Goal: Information Seeking & Learning: Learn about a topic

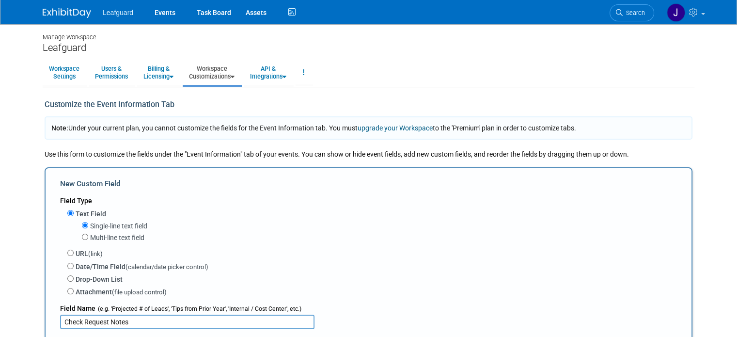
click at [50, 14] on img at bounding box center [67, 13] width 48 height 10
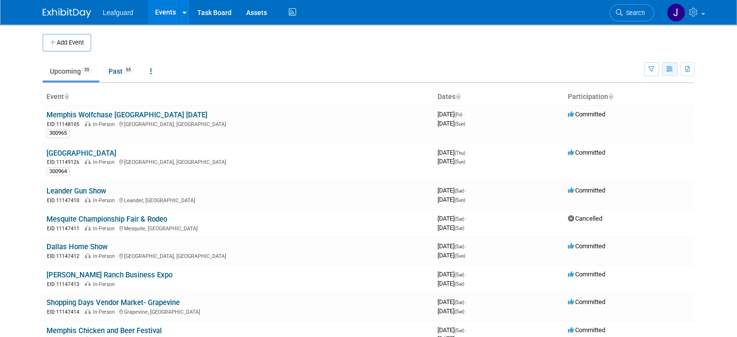
click at [674, 70] on icon "button" at bounding box center [670, 69] width 7 height 6
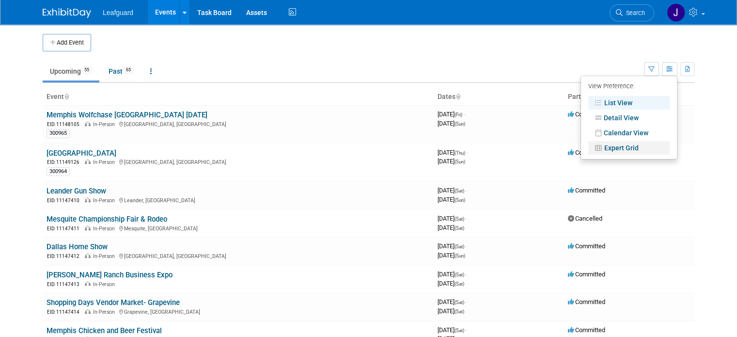
click at [641, 144] on link "Expert Grid" at bounding box center [629, 148] width 81 height 14
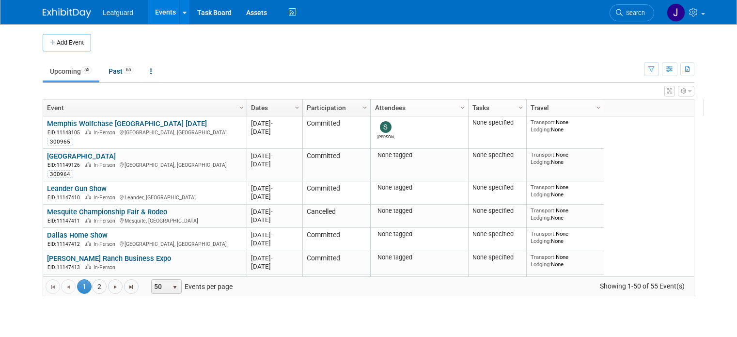
click at [695, 90] on button "button" at bounding box center [686, 91] width 16 height 11
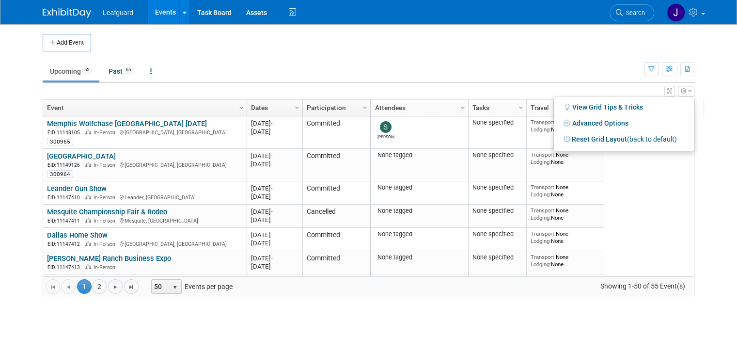
click at [675, 91] on button "button" at bounding box center [670, 91] width 11 height 11
click at [0, 0] on div at bounding box center [0, 0] width 0 height 0
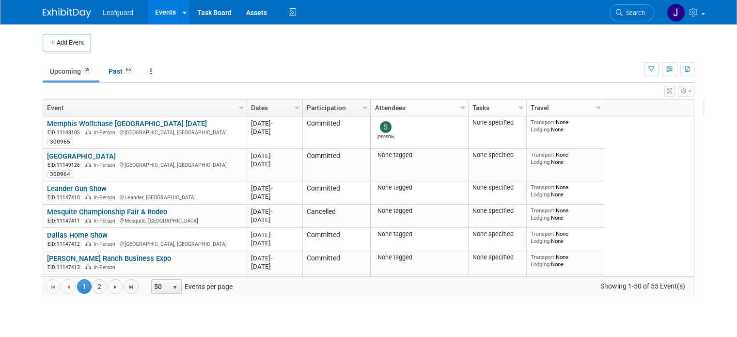
click at [687, 90] on icon "button" at bounding box center [684, 91] width 6 height 6
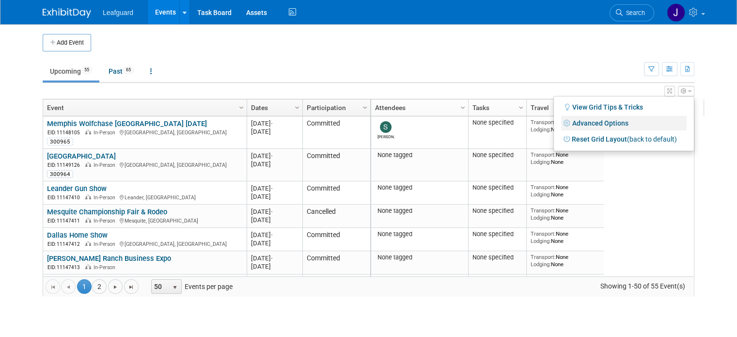
click at [629, 123] on link "Advanced Options" at bounding box center [624, 123] width 126 height 15
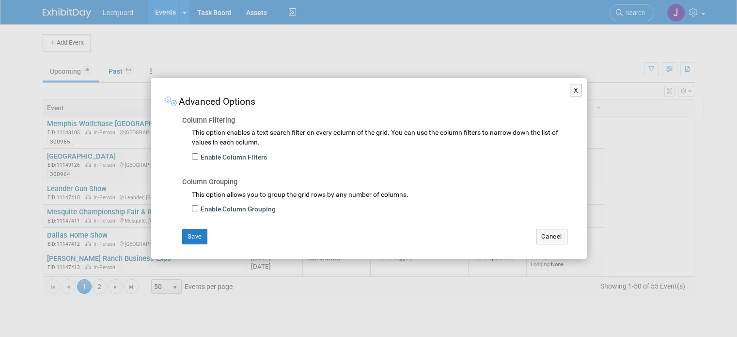
click at [231, 156] on label "Enable Column Filters" at bounding box center [232, 158] width 69 height 10
click at [198, 156] on input "Enable Column Filters" at bounding box center [195, 156] width 6 height 6
checkbox input "true"
click at [204, 245] on div "X Advanced Options Column Filtering This option enables a text search filter on…" at bounding box center [369, 168] width 436 height 181
click at [198, 235] on button "Save" at bounding box center [194, 237] width 25 height 16
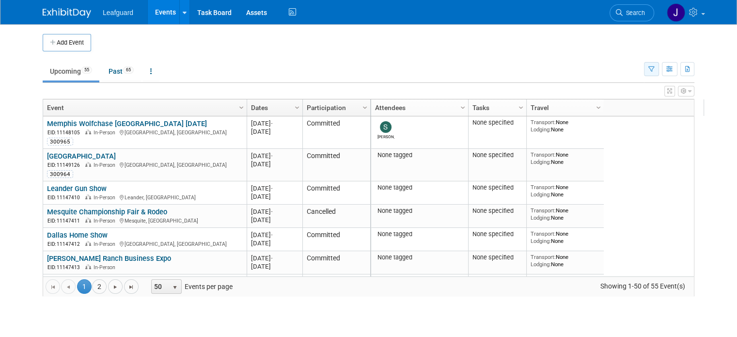
click at [659, 67] on button "button" at bounding box center [651, 69] width 15 height 14
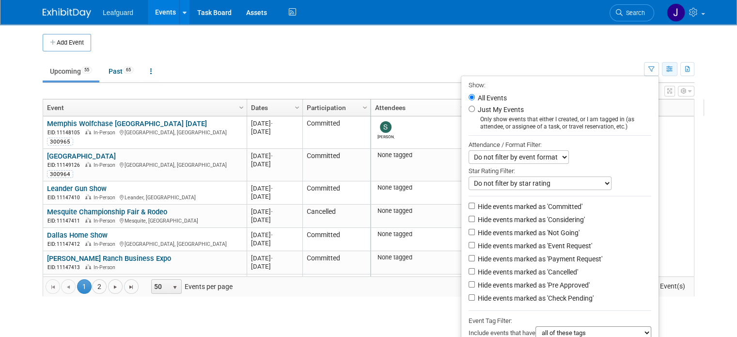
click at [674, 67] on button "button" at bounding box center [670, 69] width 16 height 14
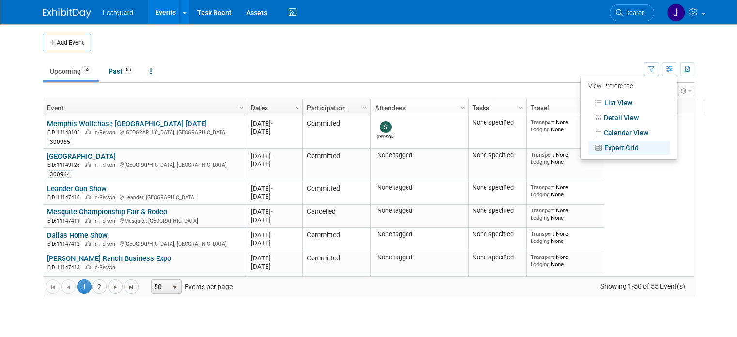
click at [695, 83] on div "View Grid Tips & Tricks Advanced Options Reset Grid Layout (back to default)" at bounding box center [369, 90] width 652 height 14
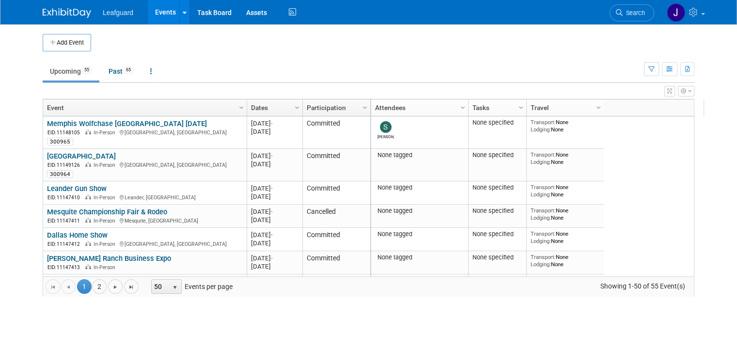
click at [692, 91] on icon "button" at bounding box center [689, 91] width 3 height 6
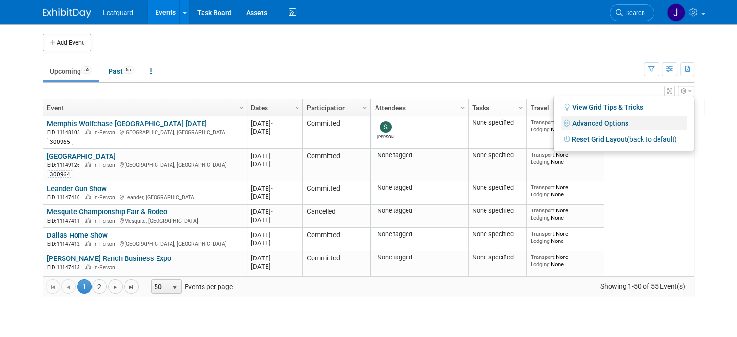
click at [651, 128] on link "Advanced Options" at bounding box center [624, 123] width 126 height 15
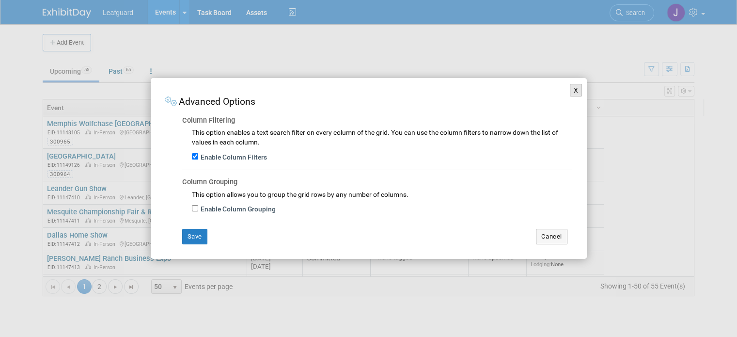
click at [579, 91] on button "X" at bounding box center [576, 90] width 13 height 13
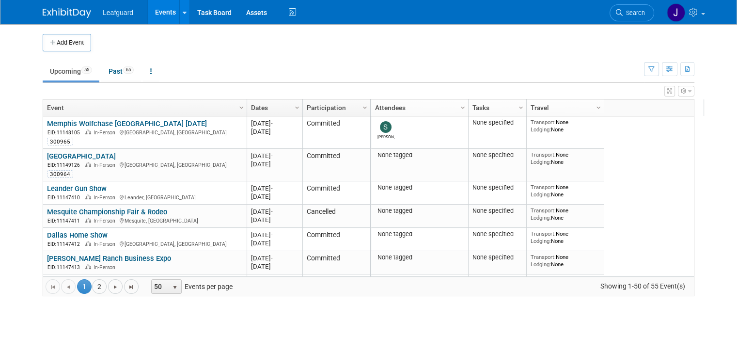
click at [674, 89] on button "button" at bounding box center [670, 91] width 11 height 11
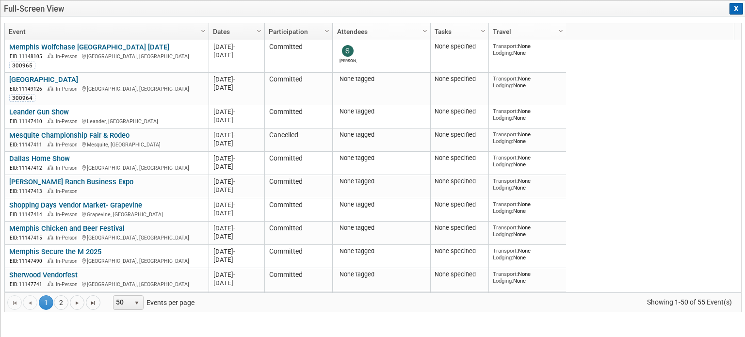
click at [736, 9] on button "X" at bounding box center [736, 9] width 14 height 12
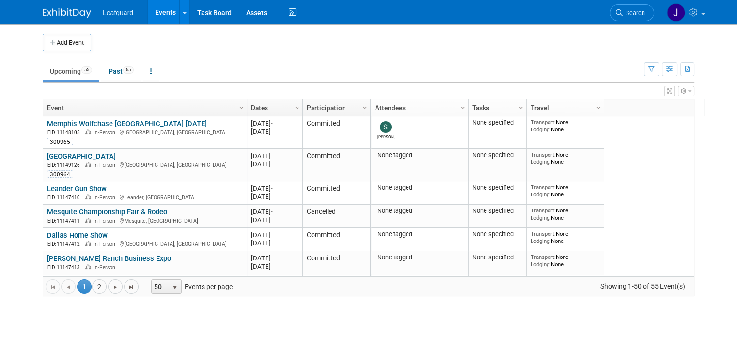
click at [692, 94] on icon "button" at bounding box center [689, 91] width 3 height 6
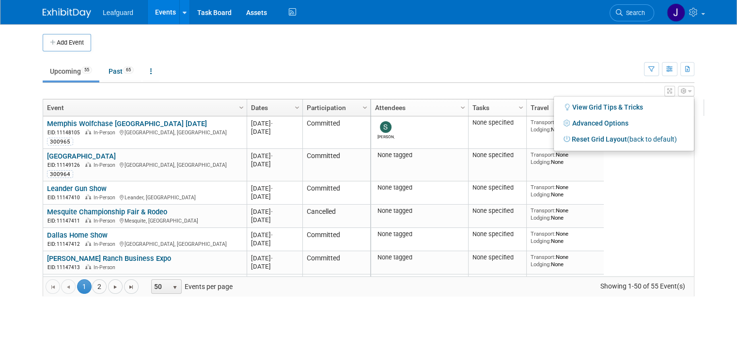
click at [343, 63] on ul "Upcoming 55 Past 65 All Events 120 Past and Upcoming Grouped Annually Events gr…" at bounding box center [344, 72] width 602 height 22
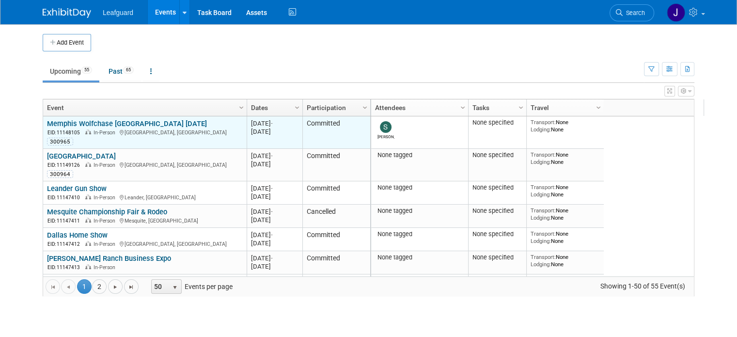
click at [101, 123] on link "Memphis Wolfchase [GEOGRAPHIC_DATA] [DATE]" at bounding box center [127, 123] width 160 height 9
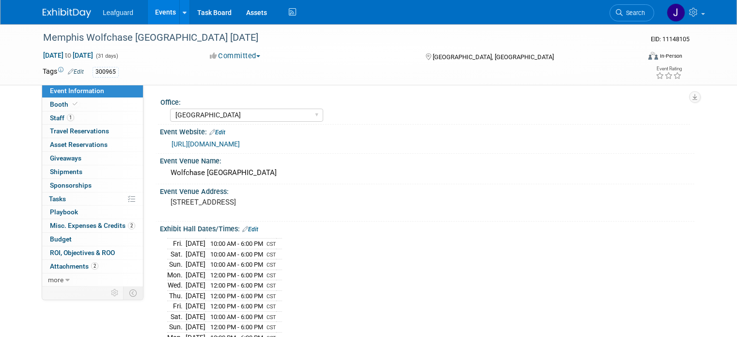
select select "[GEOGRAPHIC_DATA]"
select select "Check"
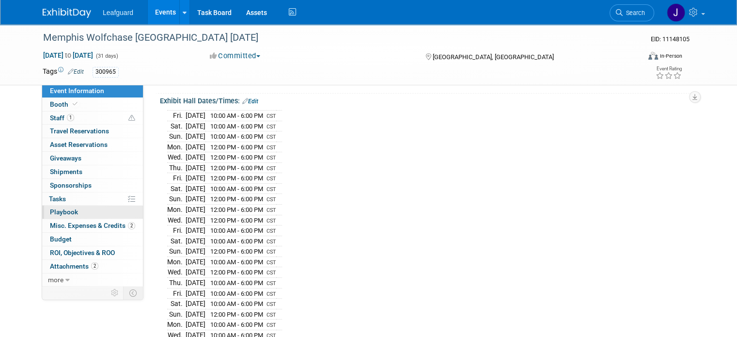
scroll to position [194, 0]
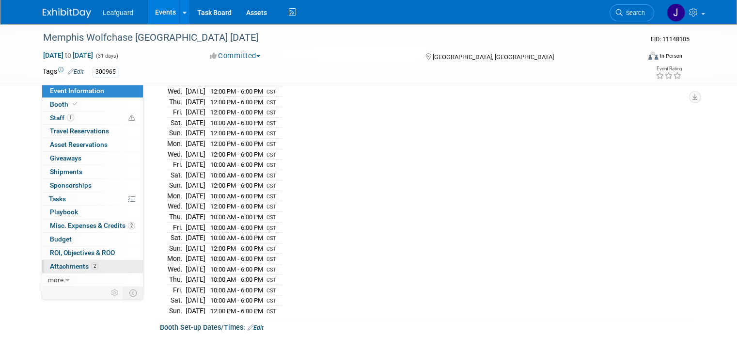
click at [65, 267] on span "Attachments 2" at bounding box center [74, 266] width 48 height 8
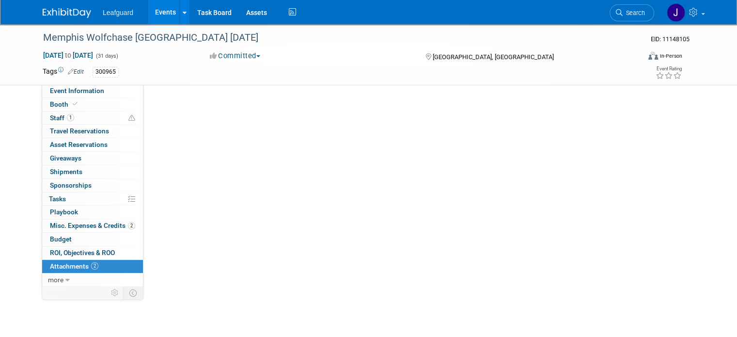
scroll to position [0, 0]
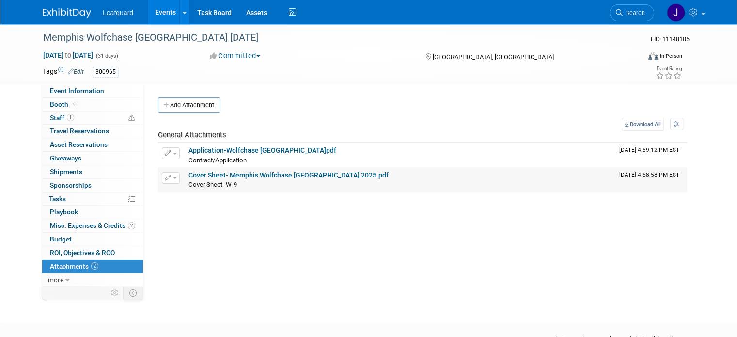
click at [239, 173] on link "Cover Sheet- Memphis Wolfchase [GEOGRAPHIC_DATA] 2025.pdf" at bounding box center [289, 175] width 200 height 8
click at [89, 91] on span "Event Information" at bounding box center [77, 91] width 54 height 8
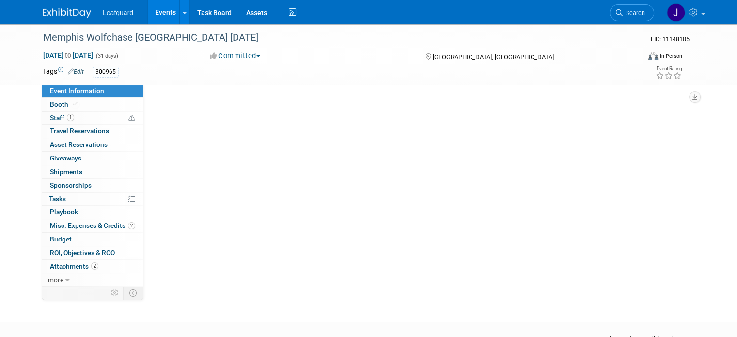
select select "[GEOGRAPHIC_DATA]"
select select "Check"
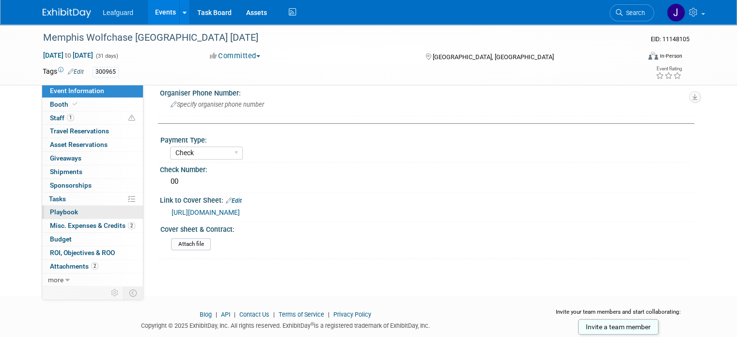
scroll to position [685, 0]
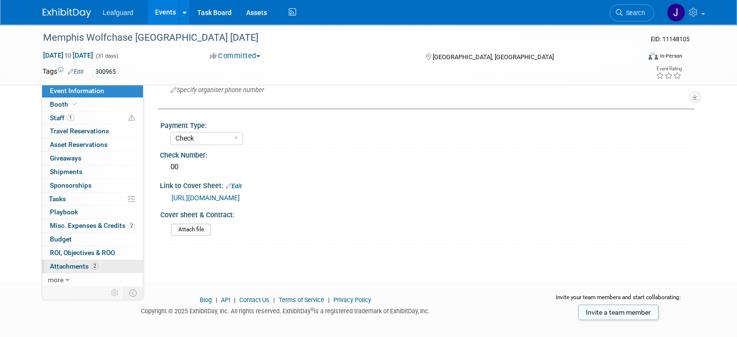
click at [69, 266] on span "Attachments 2" at bounding box center [74, 266] width 48 height 8
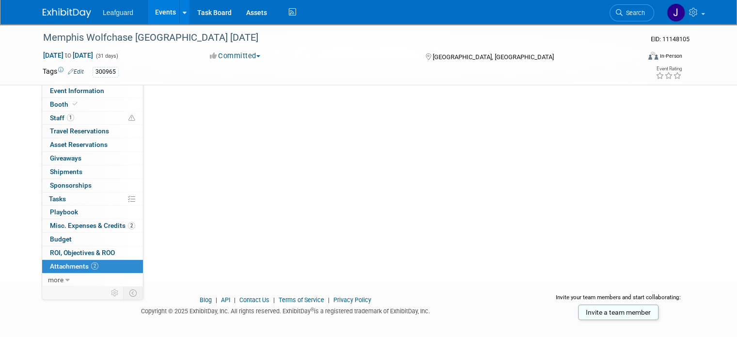
scroll to position [0, 0]
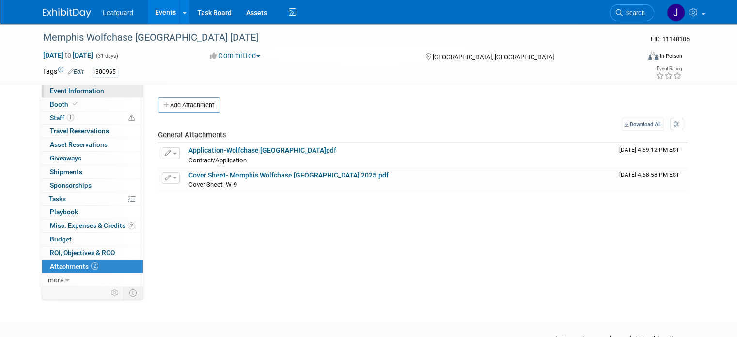
click at [64, 91] on span "Event Information" at bounding box center [77, 91] width 54 height 8
select select "[GEOGRAPHIC_DATA]"
select select "Check"
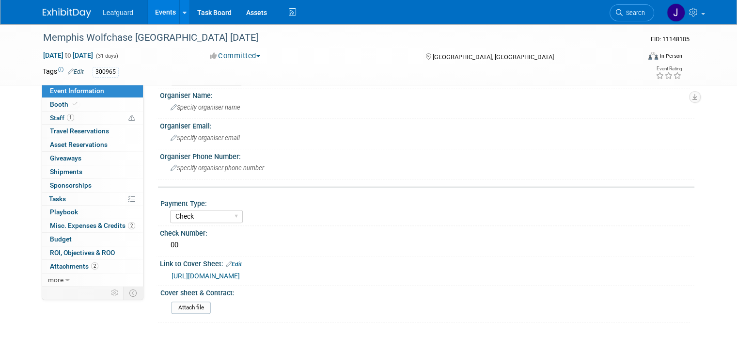
scroll to position [685, 0]
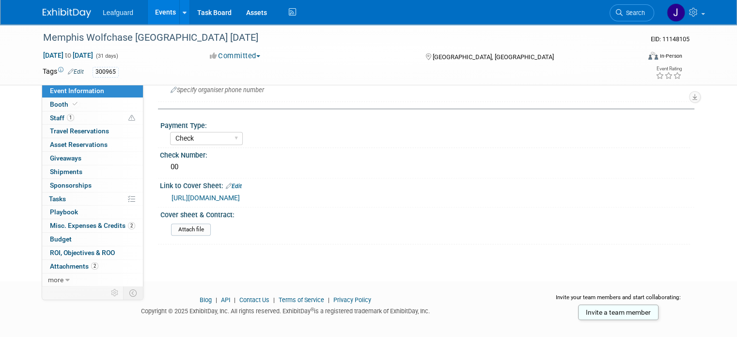
click at [72, 14] on img at bounding box center [67, 13] width 48 height 10
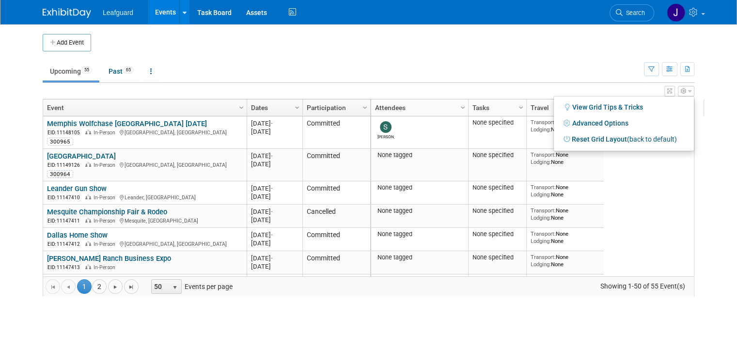
click at [549, 63] on ul "Upcoming 55 Past 65 All Events 120 Past and Upcoming Grouped Annually Events gr…" at bounding box center [344, 72] width 602 height 22
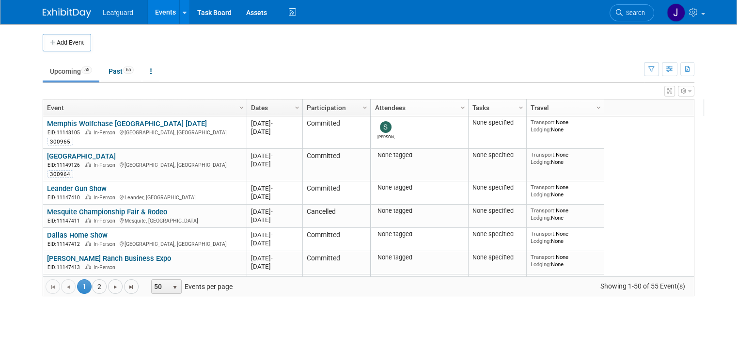
click at [459, 106] on span "Column Settings" at bounding box center [463, 108] width 8 height 8
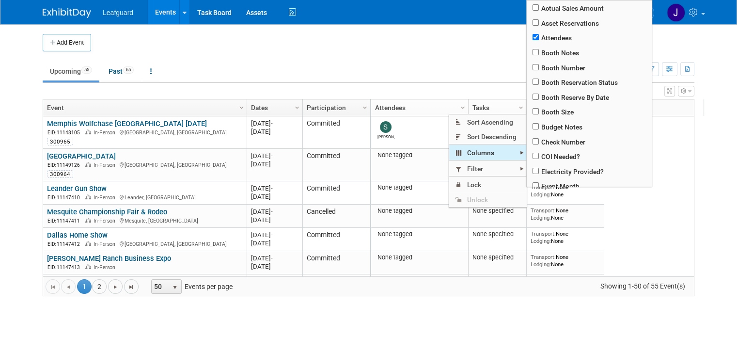
drag, startPoint x: 478, startPoint y: 151, endPoint x: 484, endPoint y: 151, distance: 5.8
click at [484, 151] on span "Columns" at bounding box center [488, 152] width 78 height 15
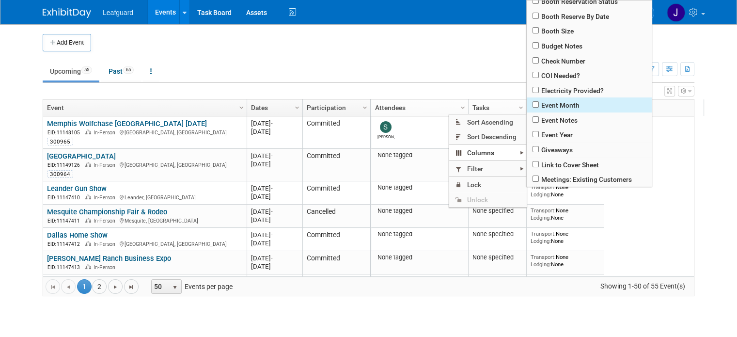
scroll to position [129, 0]
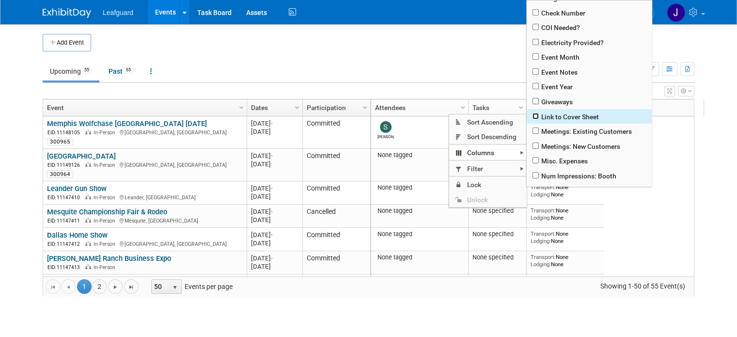
click at [535, 118] on input "checkbox" at bounding box center [536, 116] width 6 height 6
checkbox input "true"
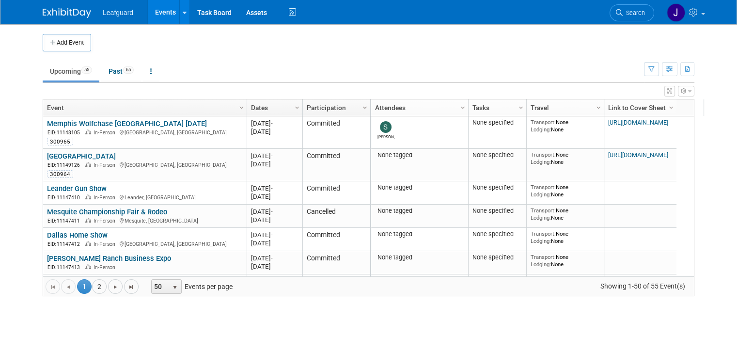
click at [361, 107] on span "Column Settings" at bounding box center [365, 108] width 8 height 8
click at [286, 83] on div "View Grid Tips & Tricks Advanced Options Reset Grid Layout (back to default)" at bounding box center [369, 90] width 652 height 14
click at [695, 92] on button "button" at bounding box center [686, 91] width 16 height 11
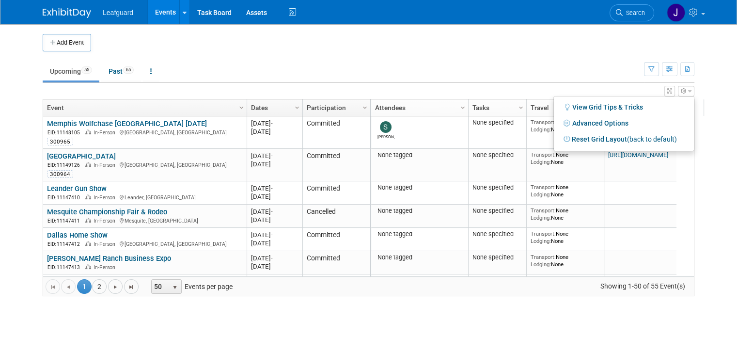
drag, startPoint x: 679, startPoint y: 89, endPoint x: 712, endPoint y: 91, distance: 33.0
click at [712, 91] on body "Leafguard Events Add Event Bulk Upload Events Shareable Event Boards Recently V…" at bounding box center [368, 168] width 737 height 337
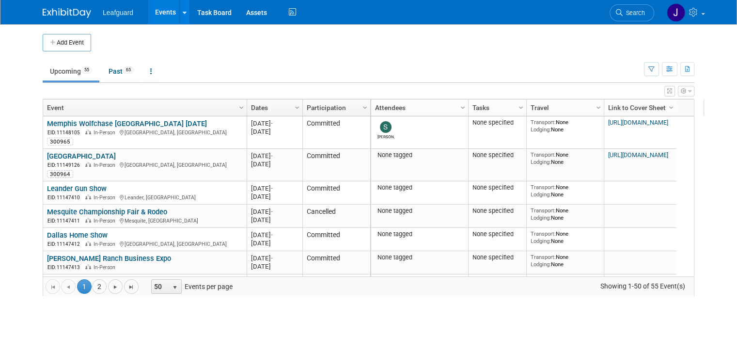
click at [687, 93] on icon "button" at bounding box center [684, 91] width 6 height 6
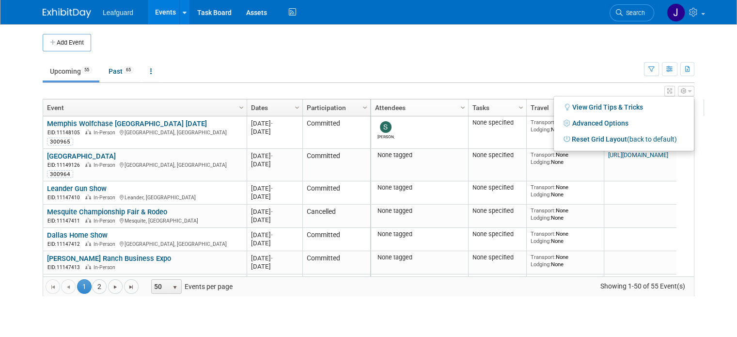
click at [588, 73] on ul "Upcoming 55 Past 65 All Events 120 Past and Upcoming Grouped Annually Events gr…" at bounding box center [344, 72] width 602 height 22
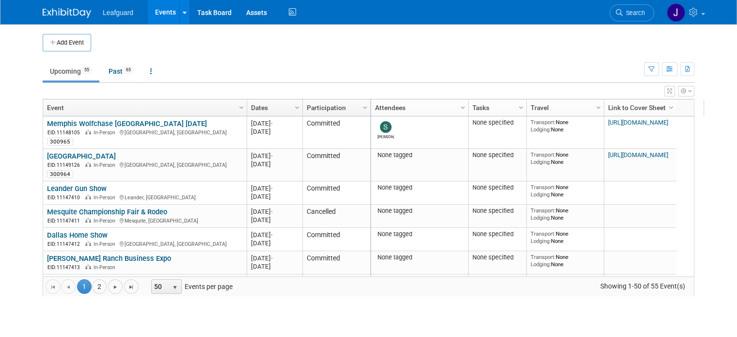
click at [672, 94] on icon "button" at bounding box center [670, 91] width 5 height 6
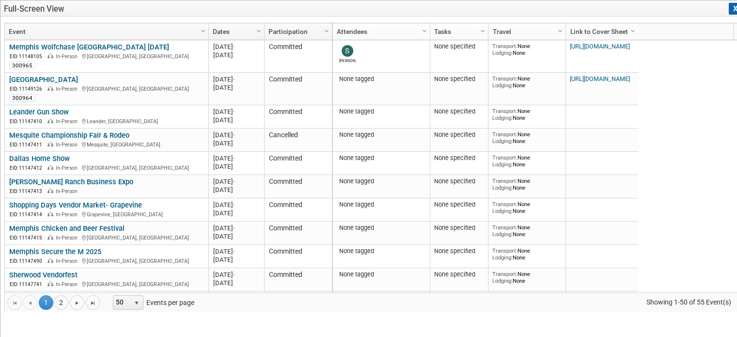
click at [376, 93] on div at bounding box center [369, 168] width 14 height 337
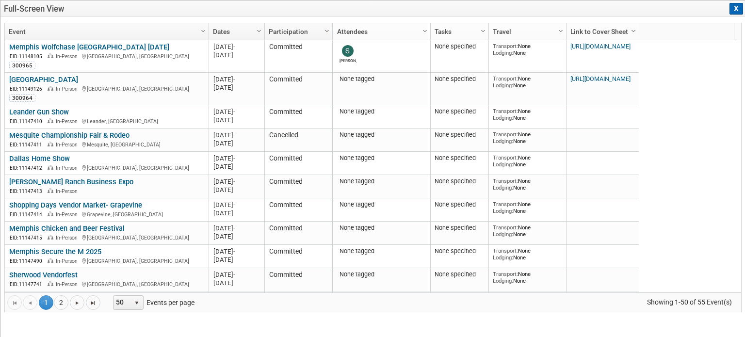
click at [737, 8] on button "X" at bounding box center [736, 9] width 14 height 12
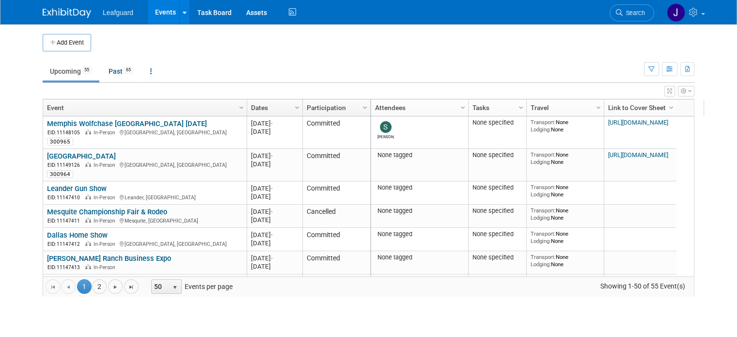
click at [687, 89] on icon "button" at bounding box center [684, 91] width 6 height 6
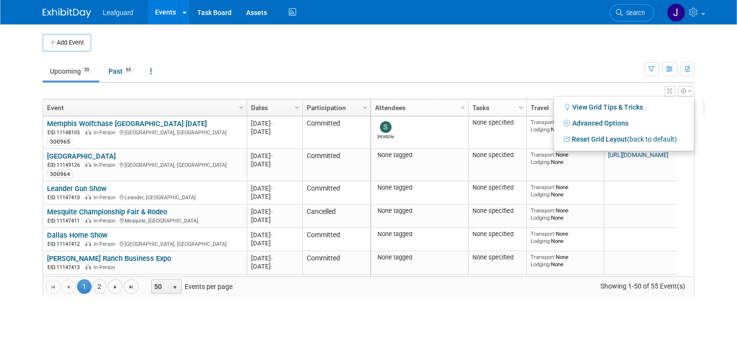
click at [394, 68] on ul "Upcoming 55 Past 65 All Events 120 Past and Upcoming Grouped Annually Events gr…" at bounding box center [344, 72] width 602 height 22
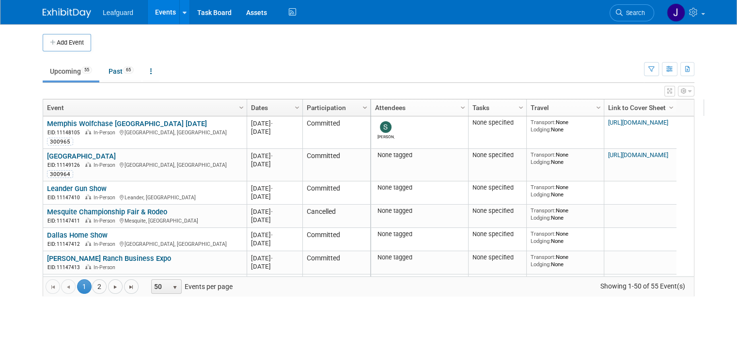
click at [361, 104] on span "Column Settings" at bounding box center [365, 108] width 8 height 8
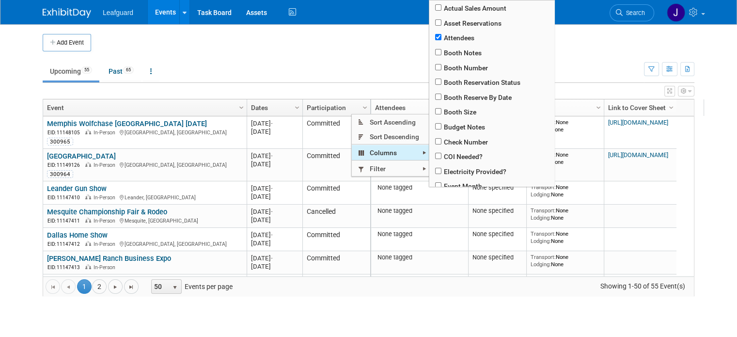
drag, startPoint x: 393, startPoint y: 152, endPoint x: 390, endPoint y: 159, distance: 8.0
click at [390, 159] on span "Columns" at bounding box center [391, 152] width 78 height 15
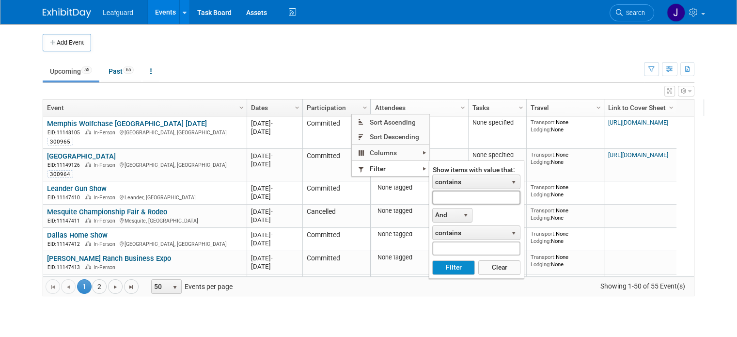
click at [461, 197] on input "text" at bounding box center [476, 198] width 88 height 14
click at [461, 272] on button "Filter" at bounding box center [453, 267] width 42 height 15
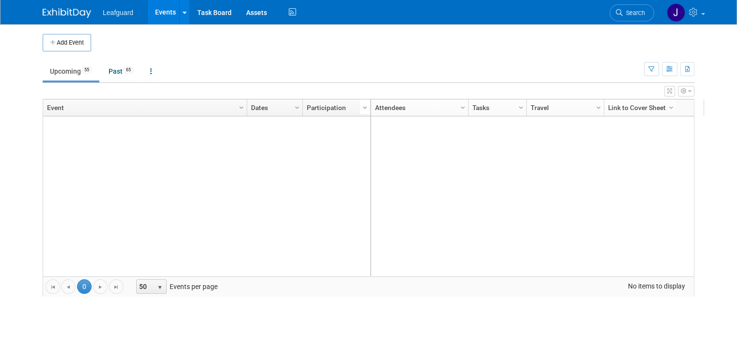
click at [361, 107] on span "Column Settings" at bounding box center [365, 108] width 8 height 8
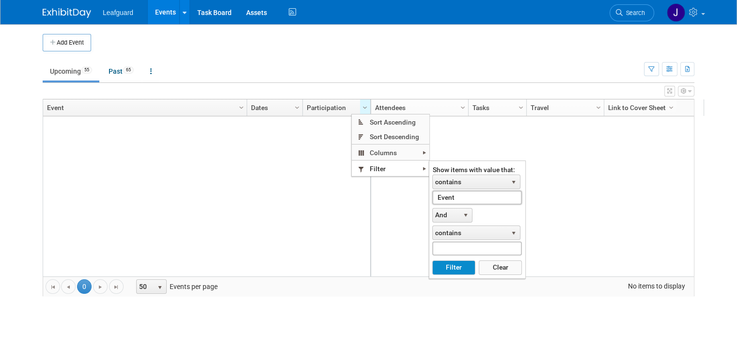
drag, startPoint x: 460, startPoint y: 197, endPoint x: 388, endPoint y: 193, distance: 71.9
click at [389, 193] on body "Leafguard Events Add Event Bulk Upload Events Shareable Event Boards Recently V…" at bounding box center [368, 168] width 737 height 337
type input "Pay"
click at [485, 187] on span "contains" at bounding box center [470, 182] width 75 height 14
click at [485, 185] on span "contains" at bounding box center [470, 182] width 75 height 14
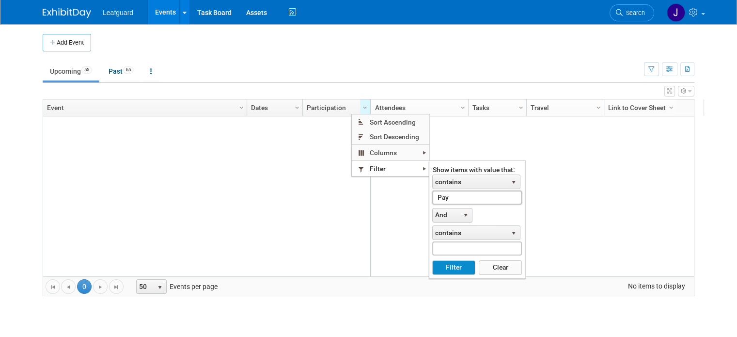
drag, startPoint x: 466, startPoint y: 193, endPoint x: 405, endPoint y: 191, distance: 61.1
click at [405, 191] on body "Leafguard Events Add Event Bulk Upload Events Shareable Event Boards Recently V…" at bounding box center [368, 168] width 737 height 337
click at [503, 184] on span "contains" at bounding box center [470, 182] width 75 height 14
click at [503, 183] on span "contains" at bounding box center [470, 182] width 75 height 14
click at [479, 236] on span "contains" at bounding box center [470, 233] width 75 height 14
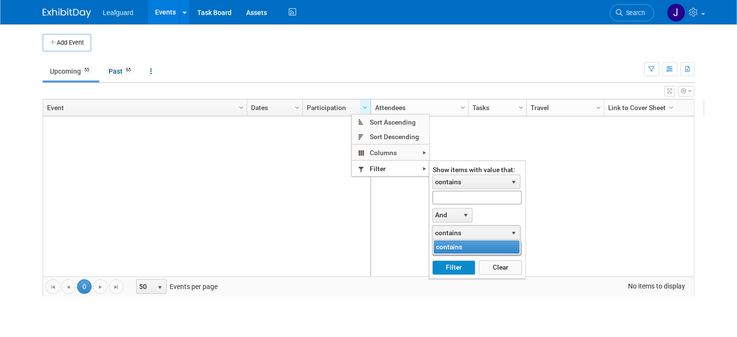
click at [479, 236] on span "contains" at bounding box center [470, 233] width 75 height 14
click at [457, 196] on input "text" at bounding box center [476, 198] width 89 height 14
click at [456, 271] on button "Filter" at bounding box center [453, 267] width 43 height 15
type input "Check"
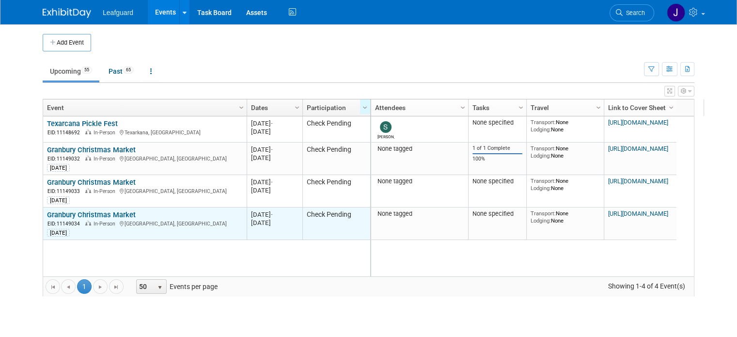
click at [111, 215] on link "Granbury Christmas Market" at bounding box center [91, 214] width 89 height 9
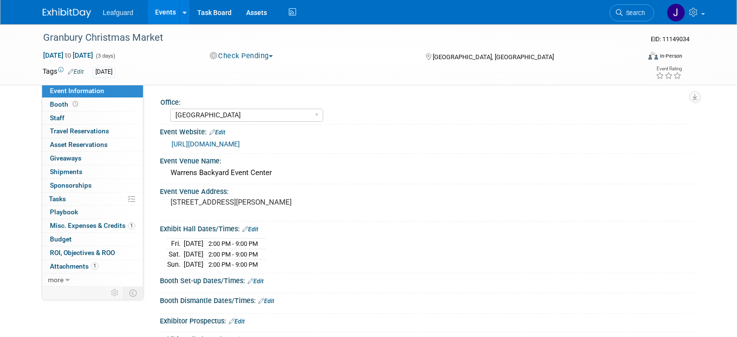
select select "[GEOGRAPHIC_DATA]"
select select "Check"
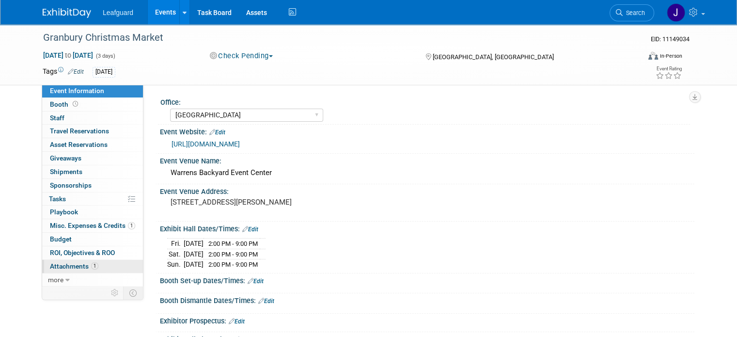
click at [67, 266] on span "Attachments 1" at bounding box center [74, 266] width 48 height 8
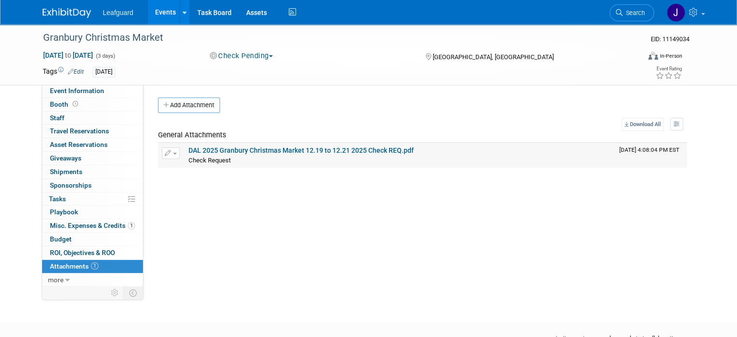
click at [260, 150] on link "DAL 2025 Granbury Christmas Market 12.19 to 12.21 2025 Check REQ.pdf" at bounding box center [301, 150] width 225 height 8
click at [87, 90] on span "Event Information" at bounding box center [77, 91] width 54 height 8
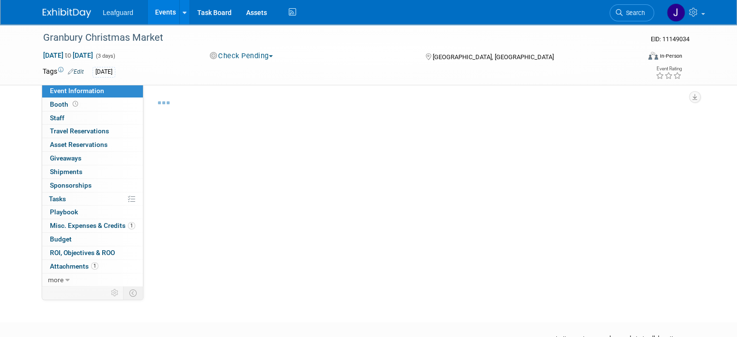
select select "[GEOGRAPHIC_DATA]"
select select "Check"
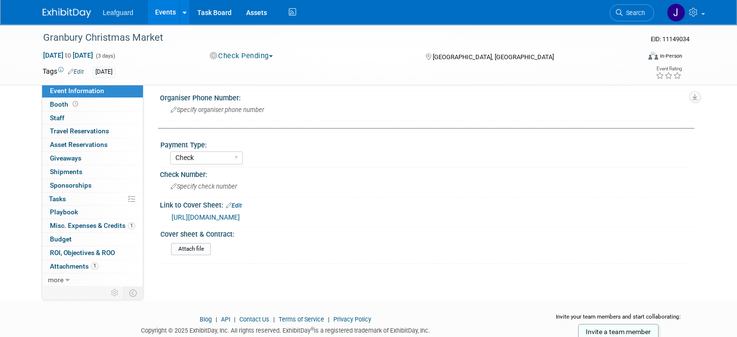
scroll to position [450, 0]
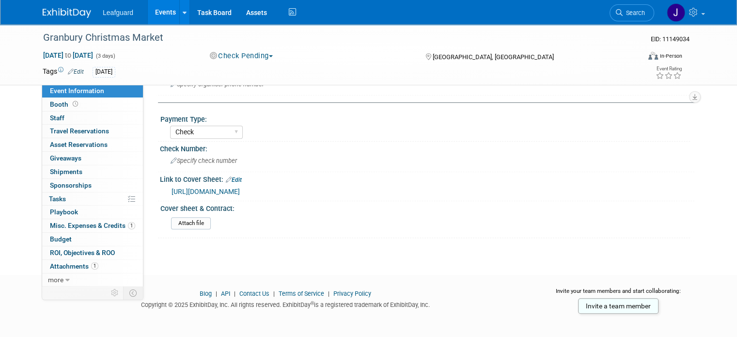
click at [231, 176] on link "Edit" at bounding box center [234, 179] width 16 height 7
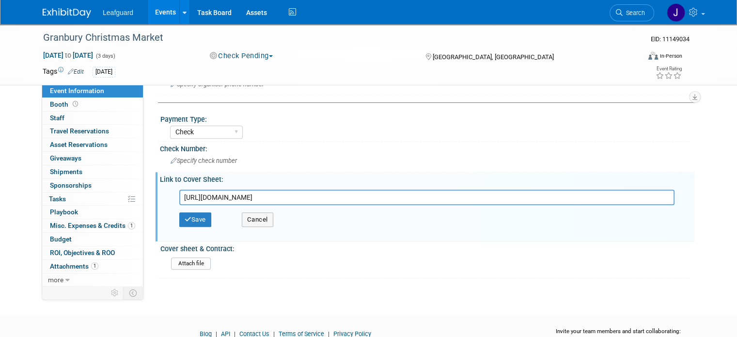
click at [314, 191] on input "[URL][DOMAIN_NAME]" at bounding box center [427, 198] width 496 height 16
type input "[URL][DOMAIN_NAME]"
click at [187, 213] on button "Save" at bounding box center [195, 219] width 32 height 15
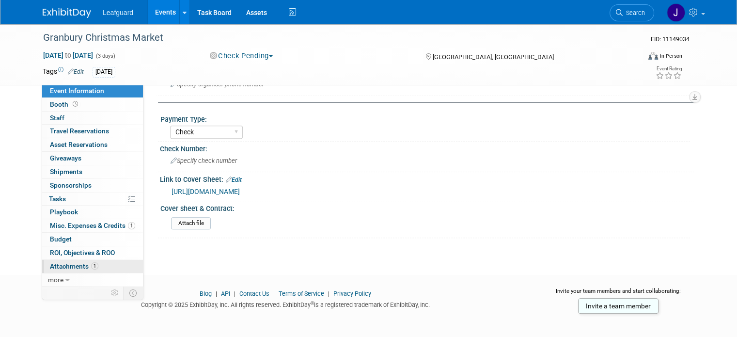
click at [66, 262] on span "Attachments 1" at bounding box center [74, 266] width 48 height 8
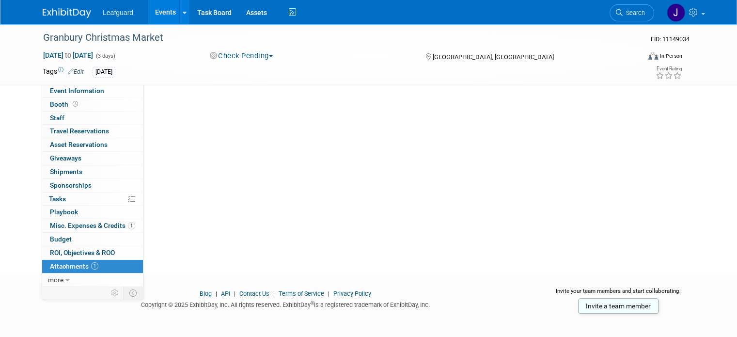
scroll to position [0, 0]
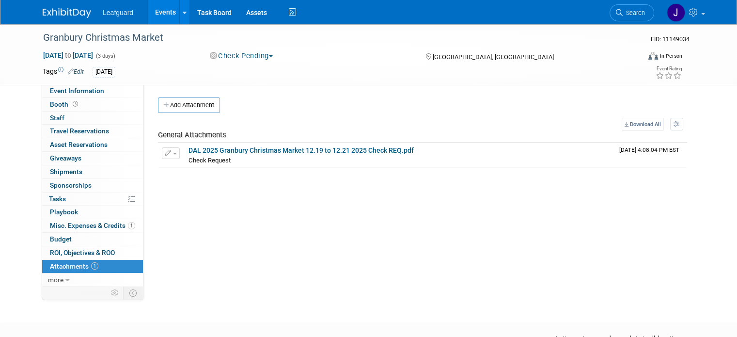
click at [66, 14] on img at bounding box center [67, 13] width 48 height 10
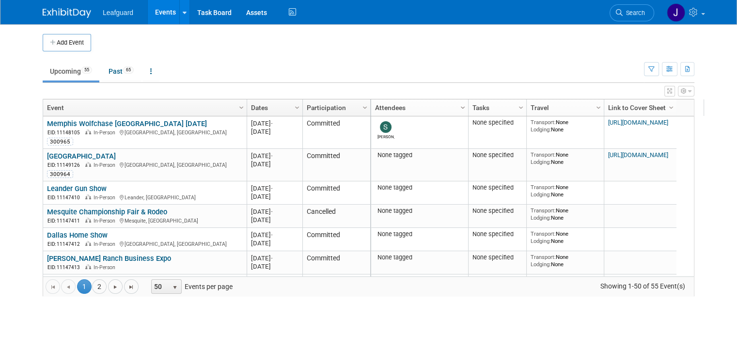
click at [459, 105] on span "Column Settings" at bounding box center [463, 108] width 8 height 8
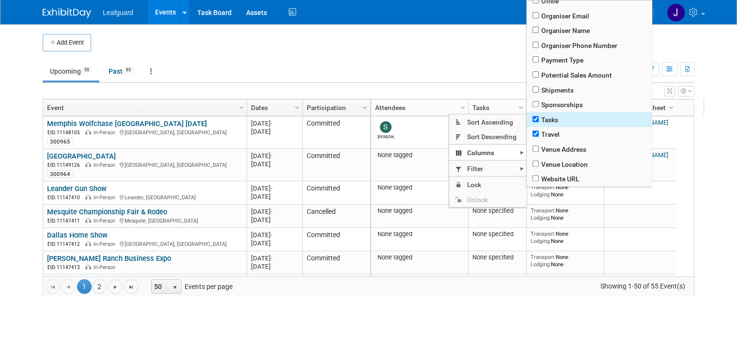
scroll to position [370, 0]
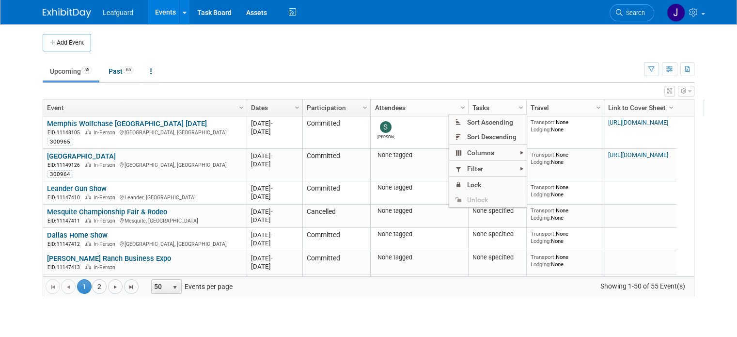
click at [522, 77] on ul "Upcoming 55 Past 65 All Events 120 Past and Upcoming Grouped Annually Events gr…" at bounding box center [344, 72] width 602 height 22
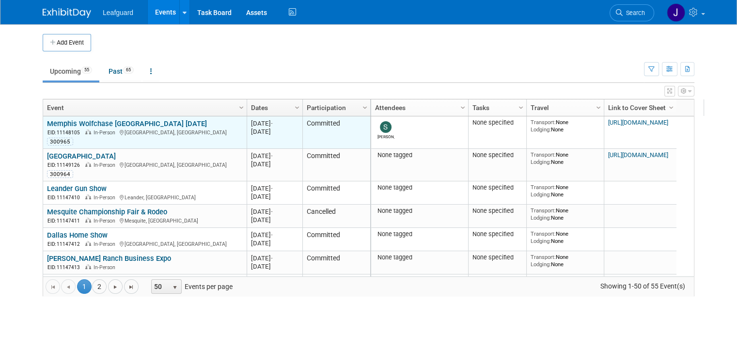
click at [94, 117] on td "Memphis Wolfchase [GEOGRAPHIC_DATA] [DATE] [GEOGRAPHIC_DATA] [DATE] EID: 111481…" at bounding box center [145, 132] width 204 height 32
click at [94, 130] on span "In-Person" at bounding box center [106, 132] width 25 height 6
click at [96, 125] on link "Memphis Wolfchase [GEOGRAPHIC_DATA] [DATE]" at bounding box center [127, 123] width 160 height 9
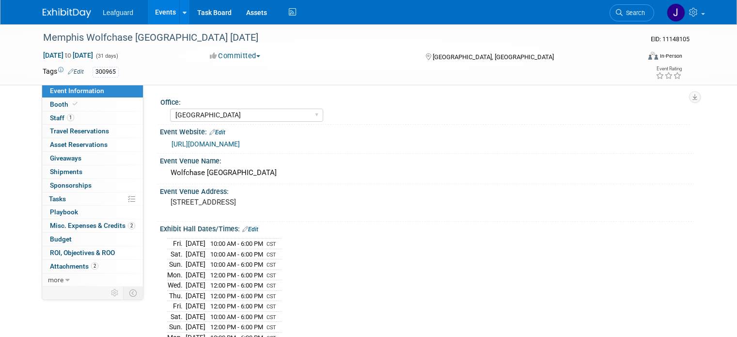
select select "[GEOGRAPHIC_DATA]"
select select "Check"
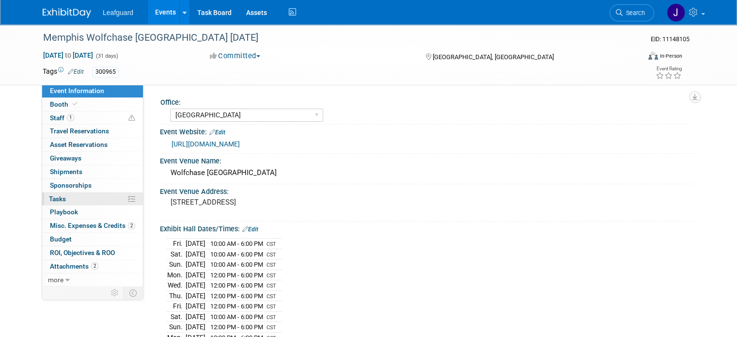
click at [62, 196] on link "0% Tasks 0%" at bounding box center [92, 198] width 101 height 13
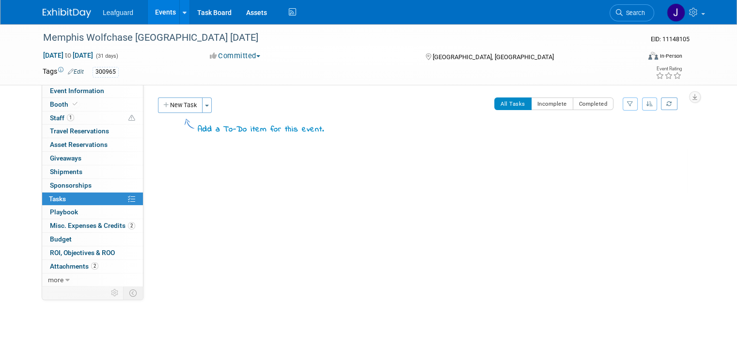
click at [64, 16] on img at bounding box center [67, 13] width 48 height 10
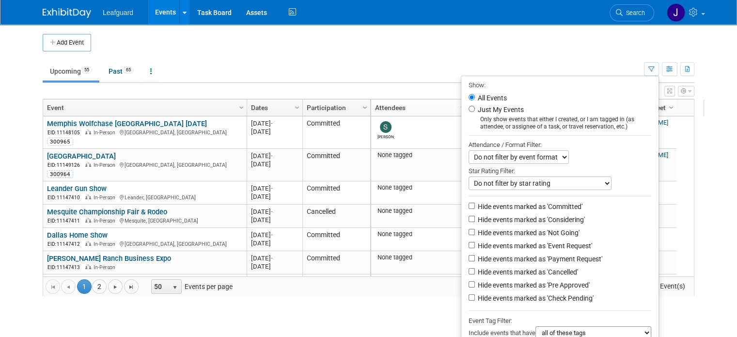
click at [549, 154] on select "Do not filter by event format Only show In-Person events Only show Virtual even…" at bounding box center [519, 157] width 100 height 14
drag, startPoint x: 556, startPoint y: 154, endPoint x: 568, endPoint y: 153, distance: 12.2
click at [556, 154] on select "Do not filter by event format Only show In-Person events Only show Virtual even…" at bounding box center [519, 157] width 100 height 14
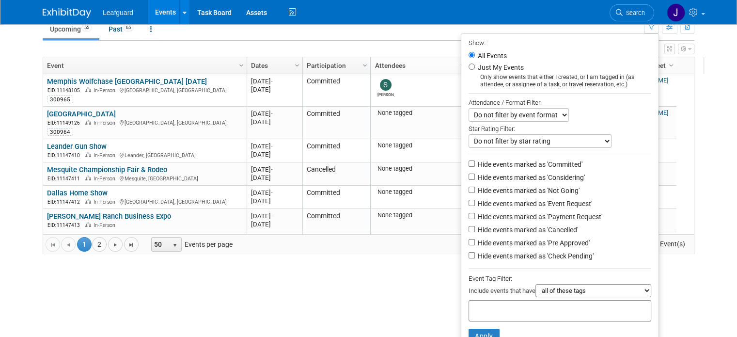
scroll to position [68, 0]
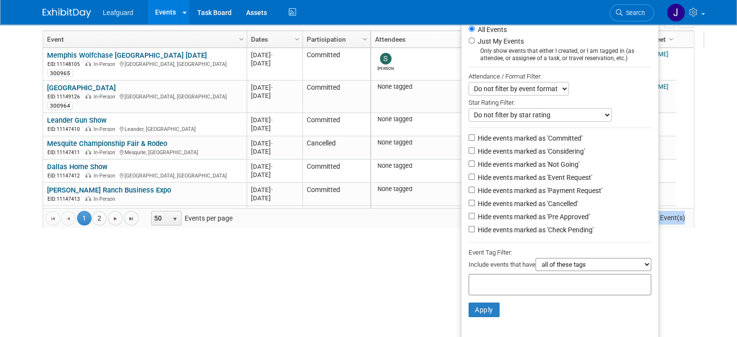
click at [269, 269] on html "Leafguard Events Add Event Bulk Upload Events Shareable Event Boards Recently V…" at bounding box center [368, 100] width 737 height 337
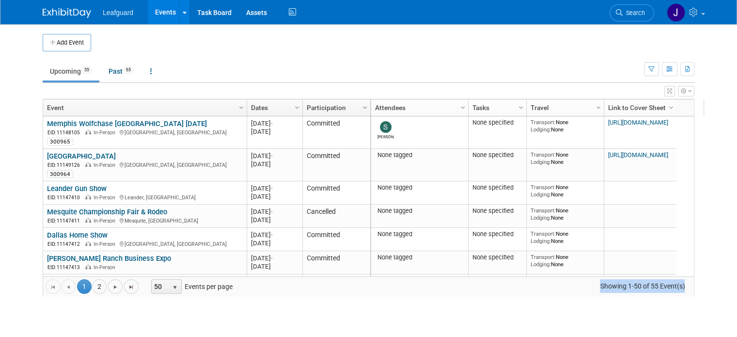
click at [361, 105] on span "Column Settings" at bounding box center [365, 108] width 8 height 8
click at [109, 72] on link "Past 65" at bounding box center [121, 71] width 40 height 18
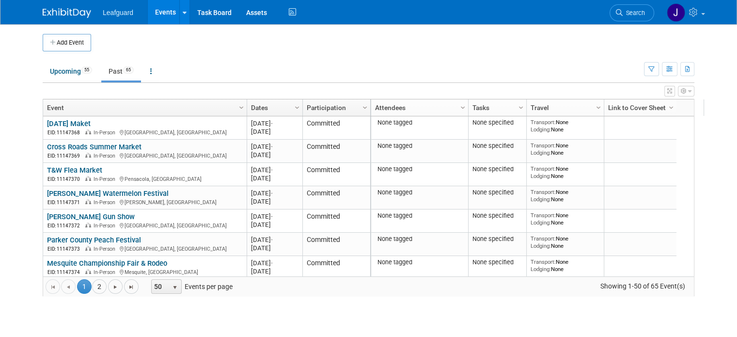
scroll to position [349, 0]
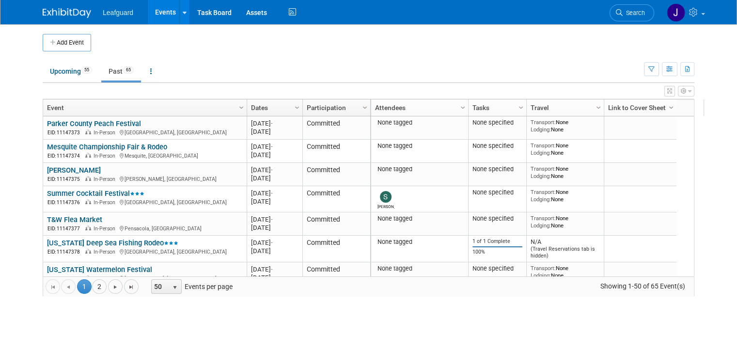
click at [668, 107] on span "Column Settings" at bounding box center [672, 108] width 8 height 8
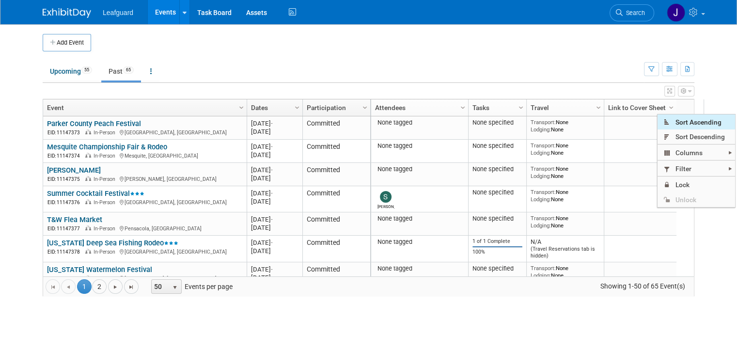
click at [709, 124] on span "Sort Ascending" at bounding box center [697, 121] width 78 height 15
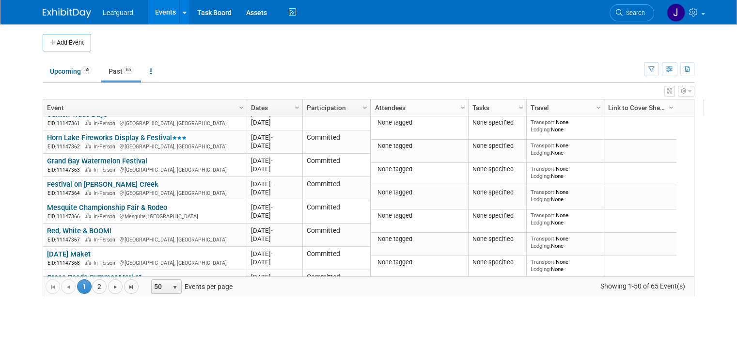
scroll to position [0, 0]
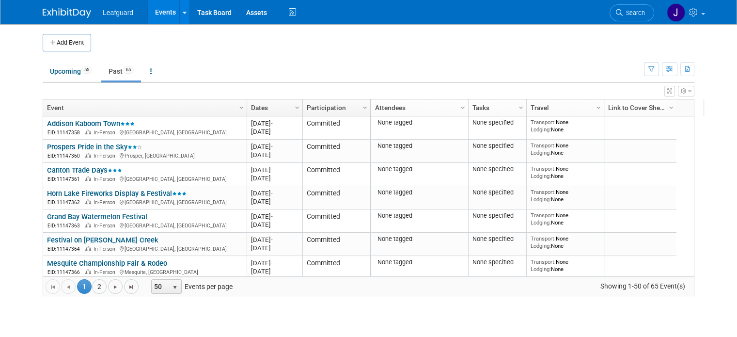
click at [650, 107] on link "Link to Cover Sheet" at bounding box center [639, 107] width 62 height 16
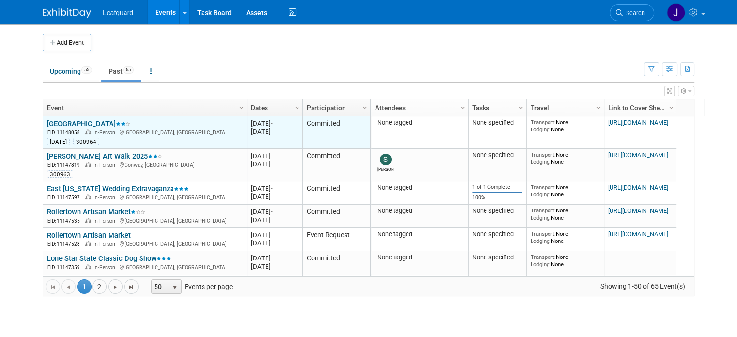
click at [85, 122] on link "[GEOGRAPHIC_DATA]" at bounding box center [88, 123] width 83 height 9
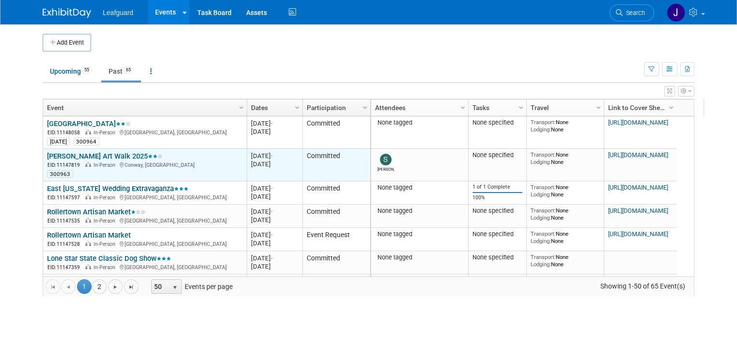
click at [68, 156] on link "[PERSON_NAME] Art Walk 2025" at bounding box center [104, 156] width 115 height 9
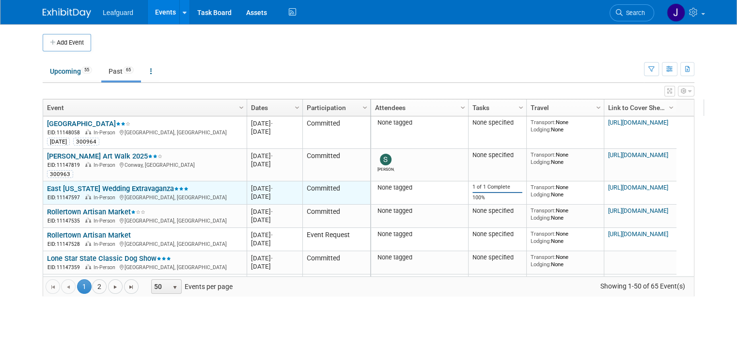
click at [116, 189] on link "East [US_STATE] Wedding Extravaganza" at bounding box center [118, 188] width 142 height 9
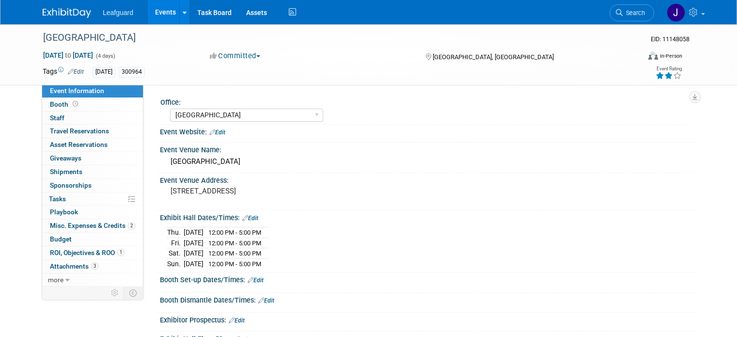
select select "[GEOGRAPHIC_DATA]"
select select "Check"
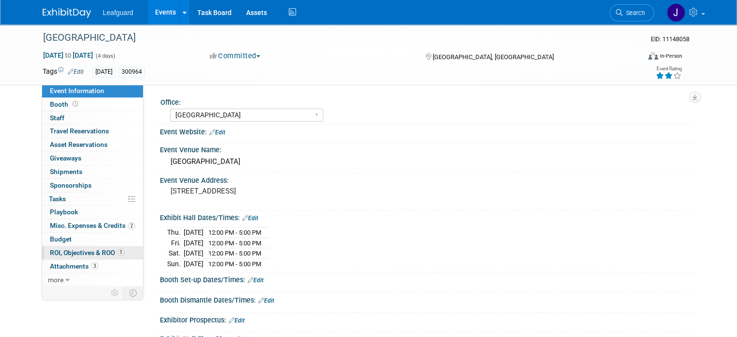
click at [91, 249] on span "ROI, Objectives & ROO 1" at bounding box center [87, 253] width 75 height 8
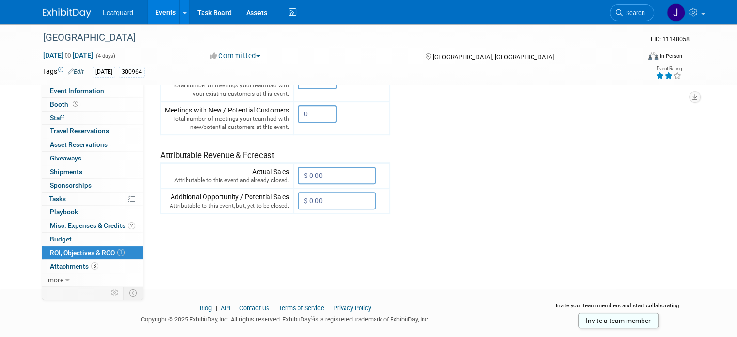
scroll to position [291, 0]
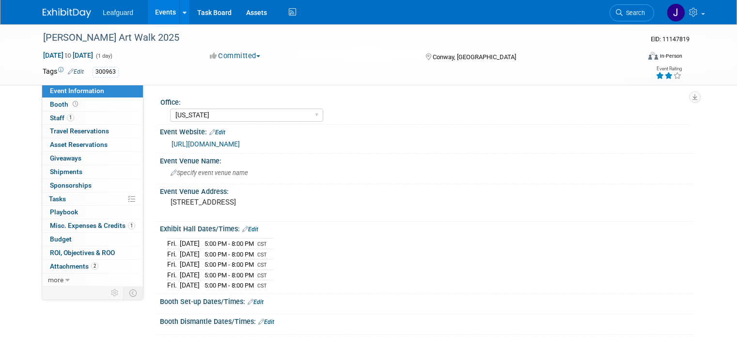
select select "[US_STATE]"
select select "Check"
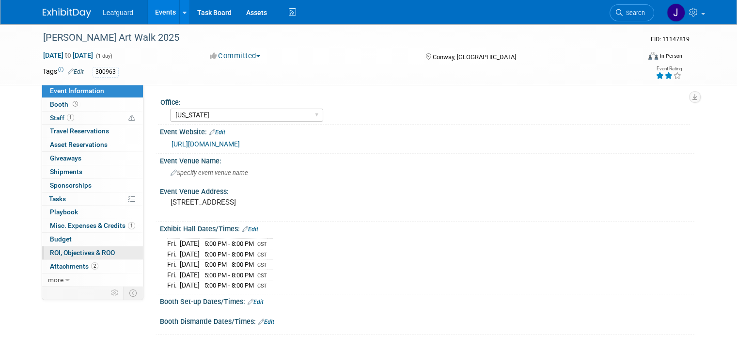
click at [81, 249] on span "ROI, Objectives & ROO 0" at bounding box center [82, 253] width 65 height 8
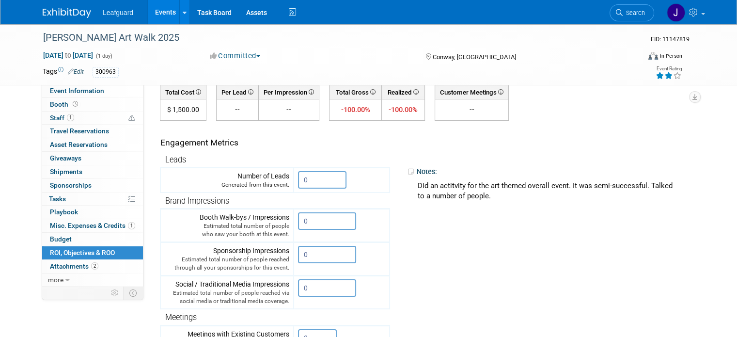
scroll to position [161, 0]
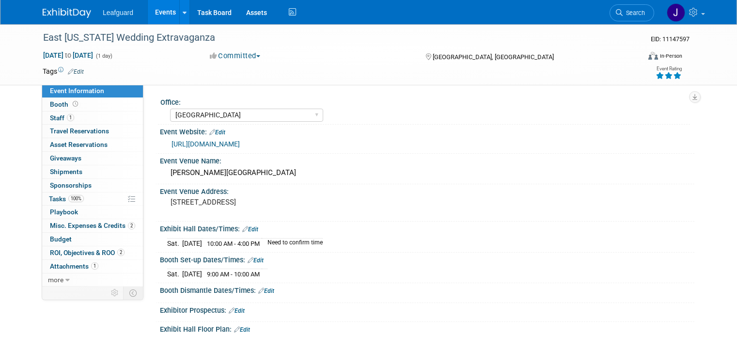
select select "[GEOGRAPHIC_DATA]"
select select "Credit Card"
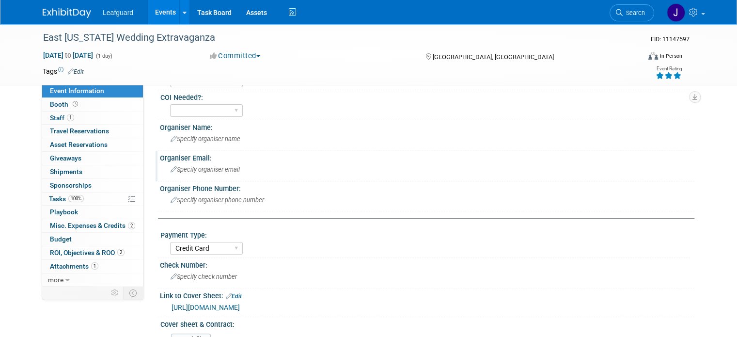
scroll to position [440, 0]
